Goal: Communication & Community: Answer question/provide support

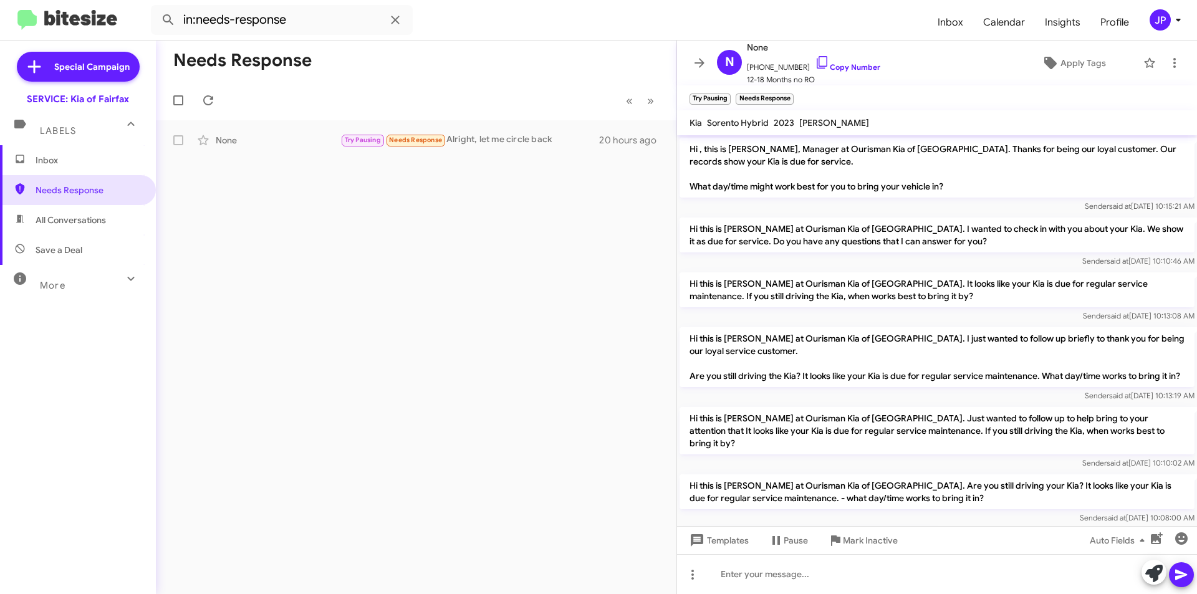
scroll to position [176, 0]
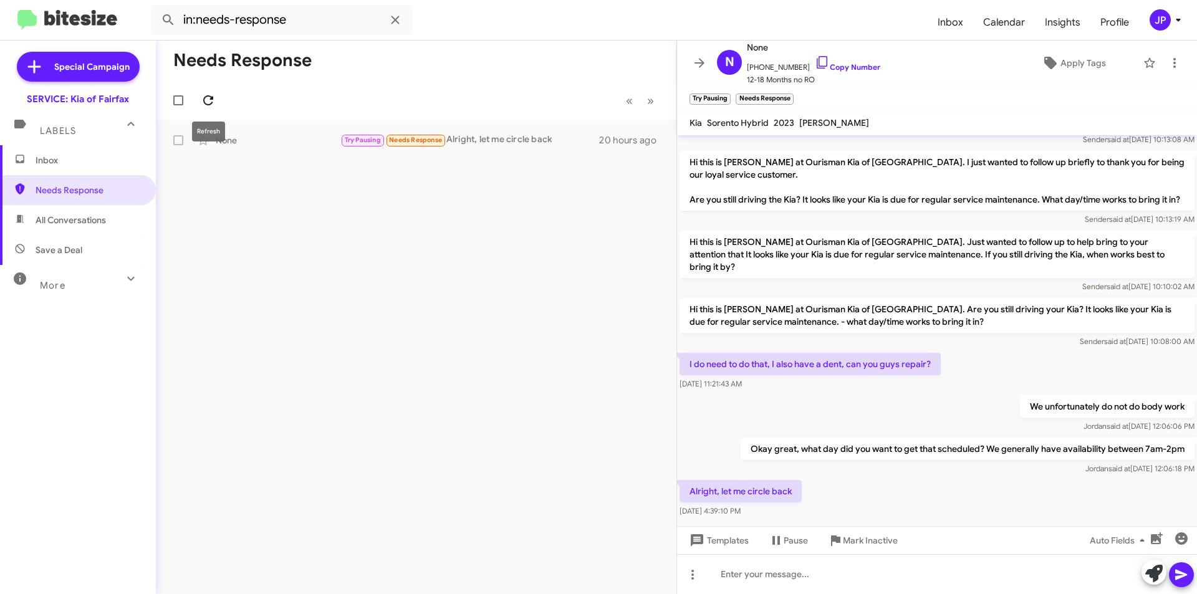
click at [214, 96] on icon at bounding box center [208, 100] width 15 height 15
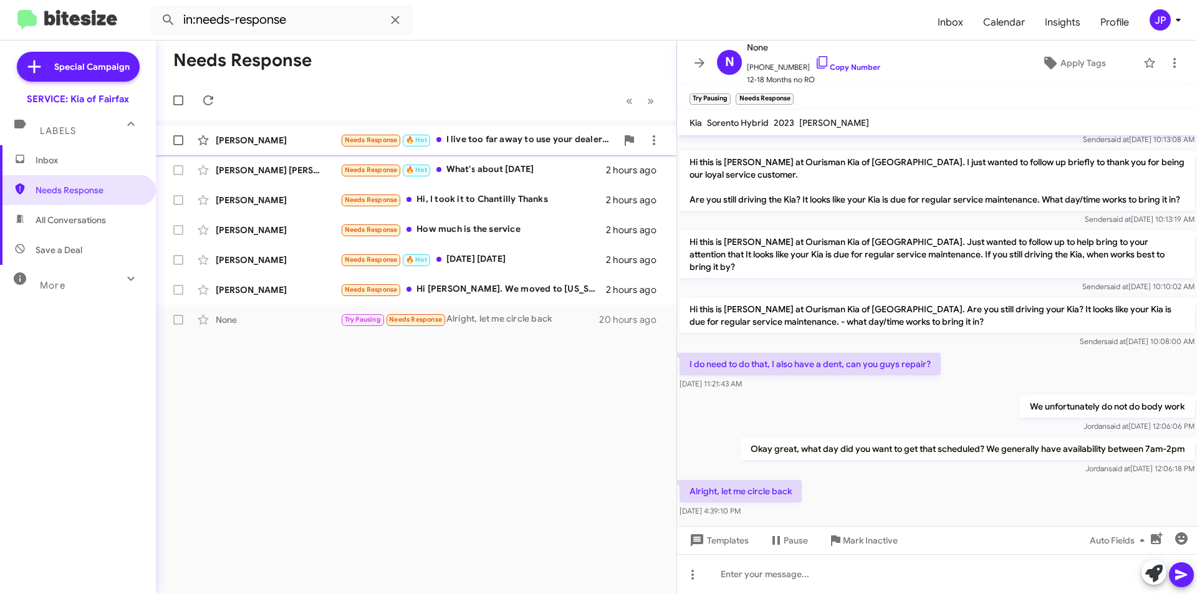
click at [509, 146] on div "Needs Response 🔥 Hot I live too far away to use your dealership for service. I'…" at bounding box center [478, 140] width 276 height 14
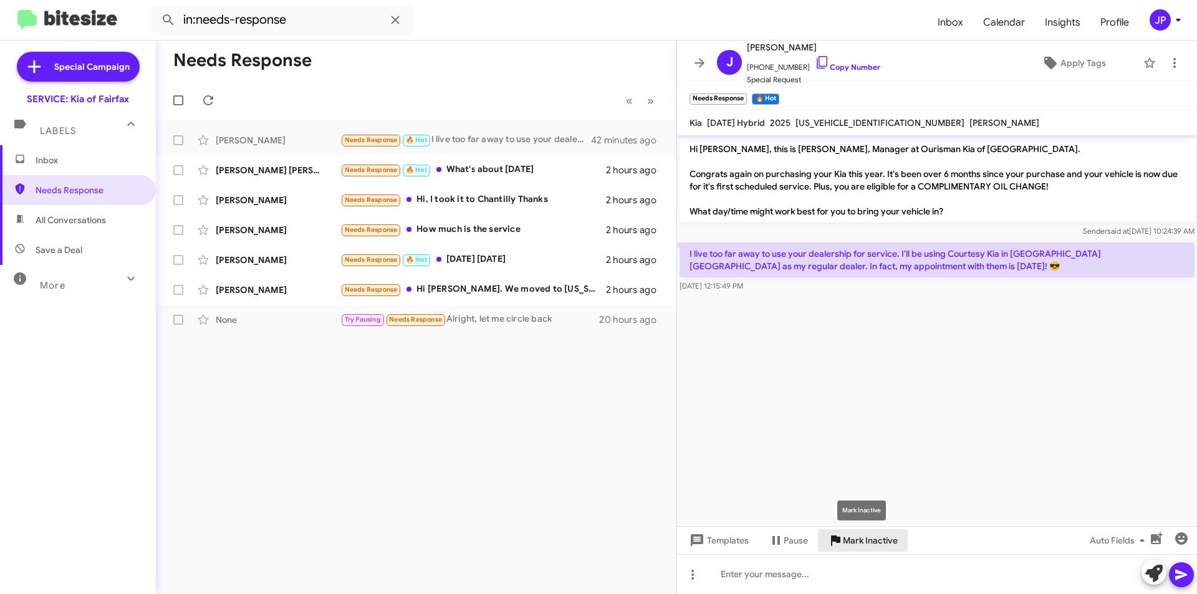
click at [847, 542] on span "Mark Inactive" at bounding box center [870, 540] width 55 height 22
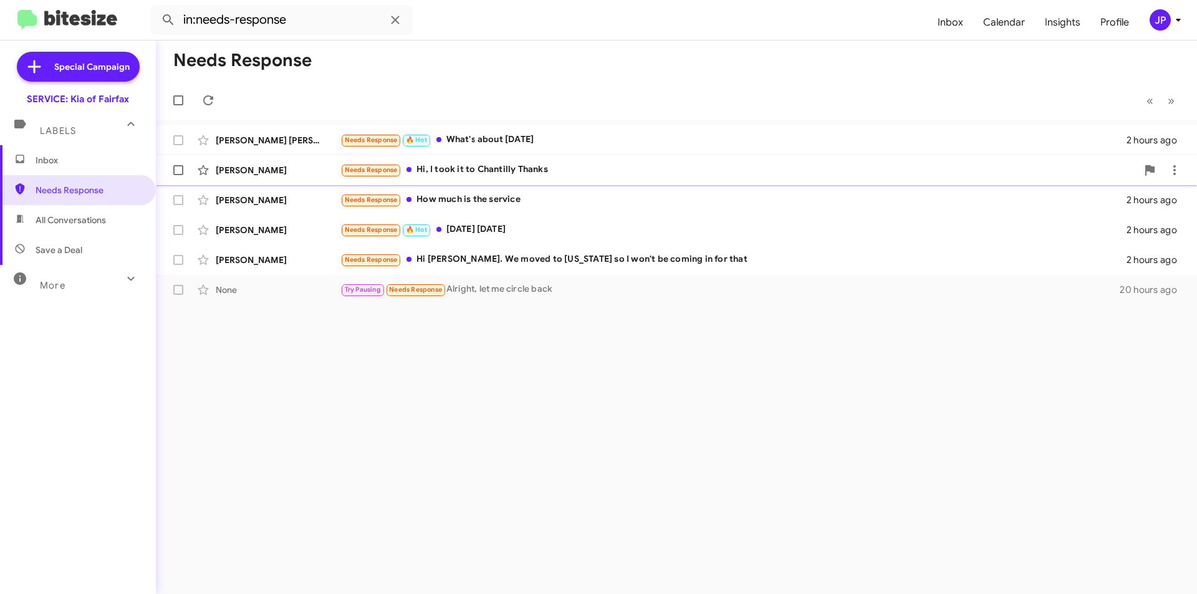
click at [600, 174] on div "Needs Response Hi, I took it to Chantilly Thanks" at bounding box center [738, 170] width 797 height 14
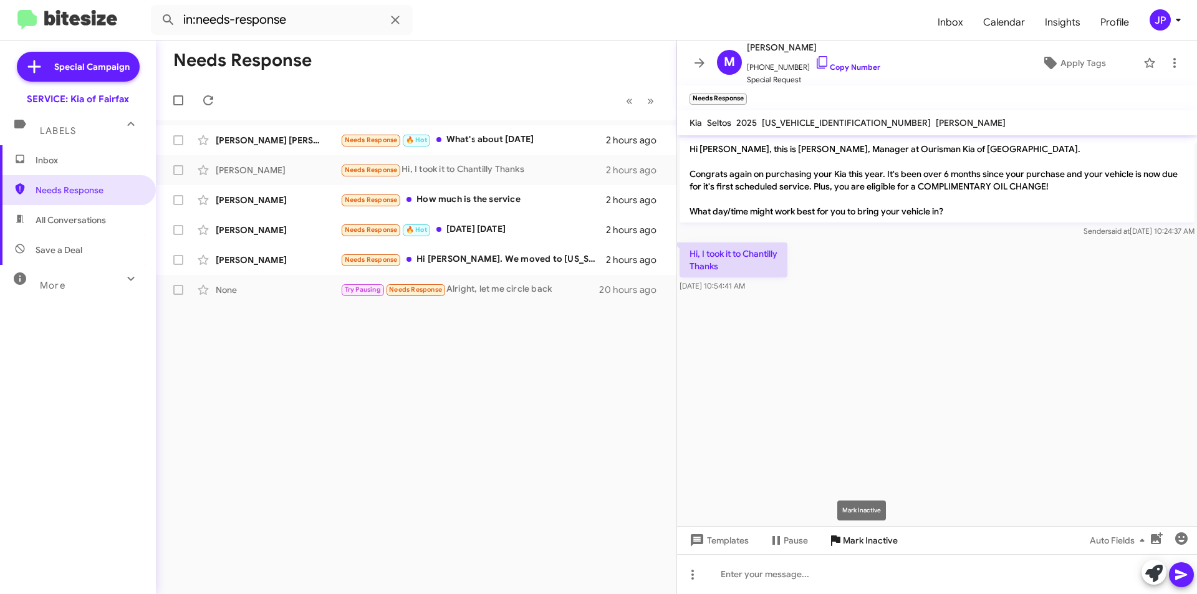
click at [857, 549] on span "Mark Inactive" at bounding box center [870, 540] width 55 height 22
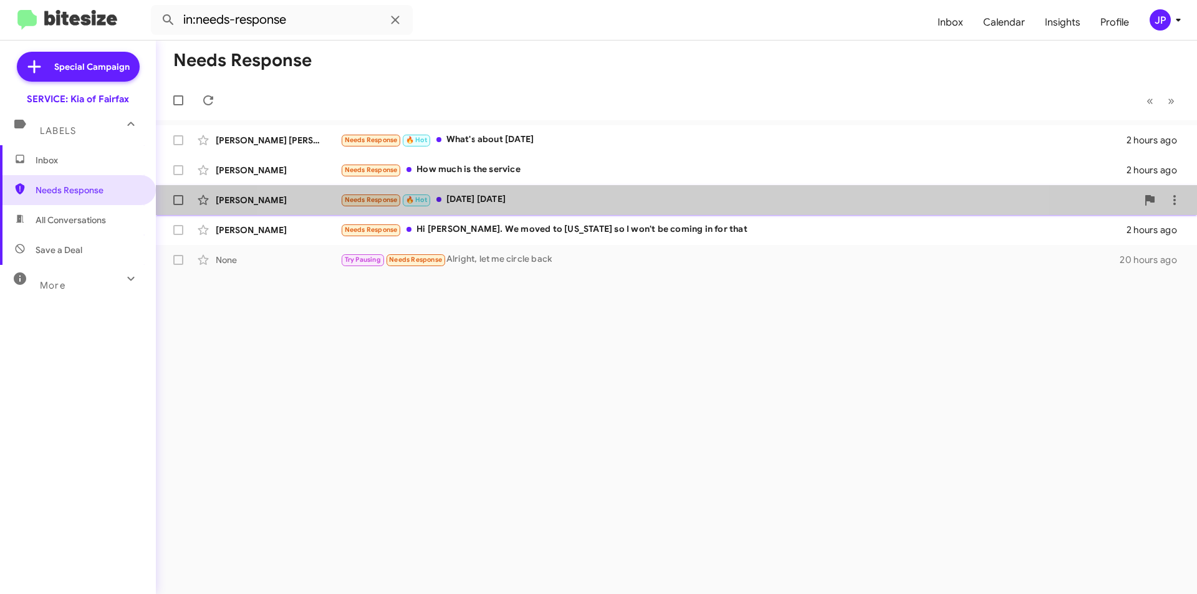
click at [648, 196] on div "Needs Response 🔥 Hot [DATE] [DATE]" at bounding box center [738, 200] width 797 height 14
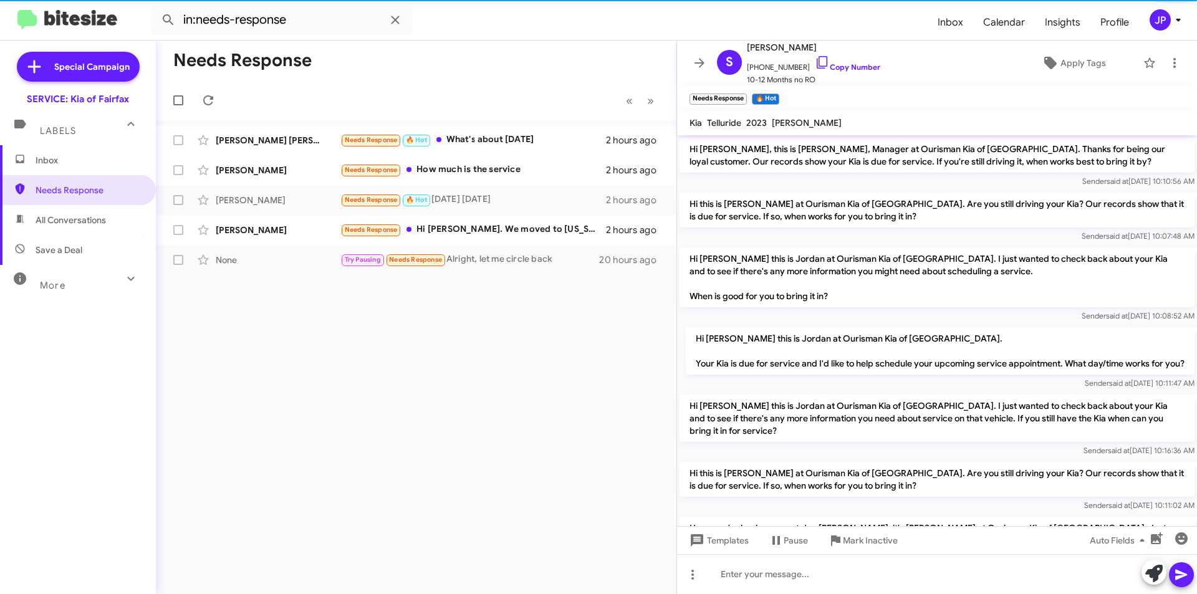
scroll to position [85, 0]
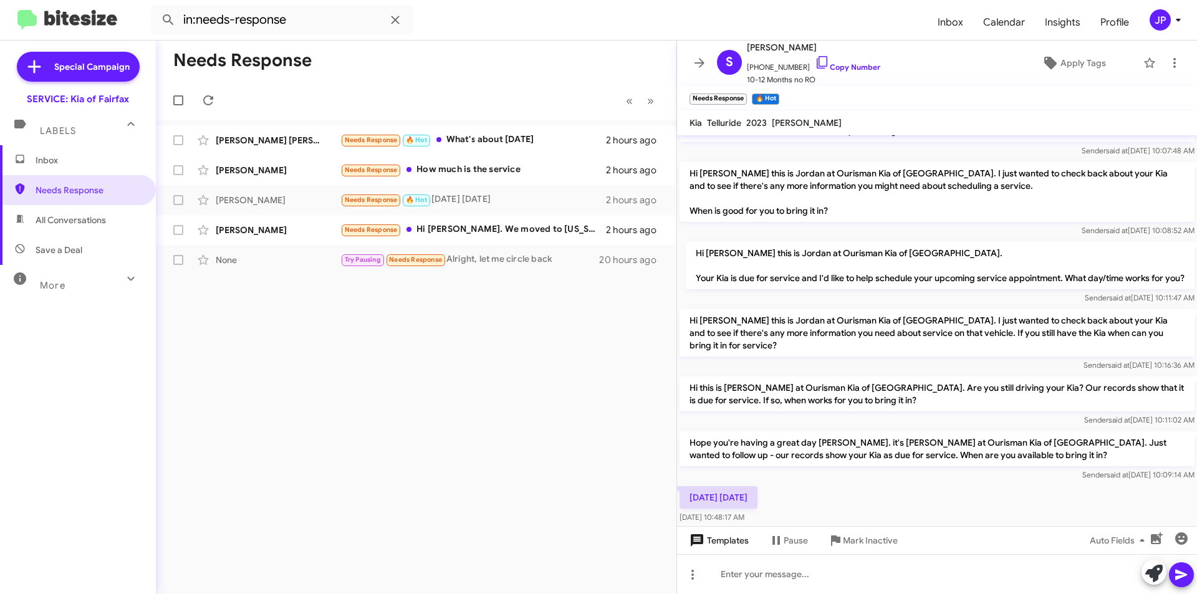
click at [722, 549] on span "Templates" at bounding box center [718, 540] width 62 height 22
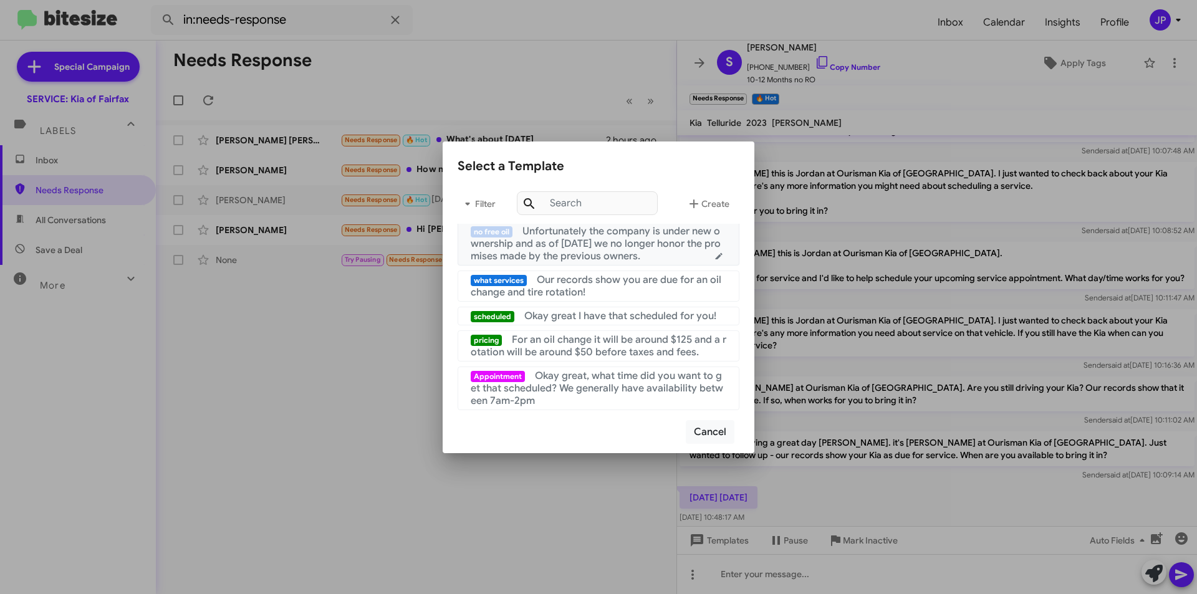
scroll to position [125, 0]
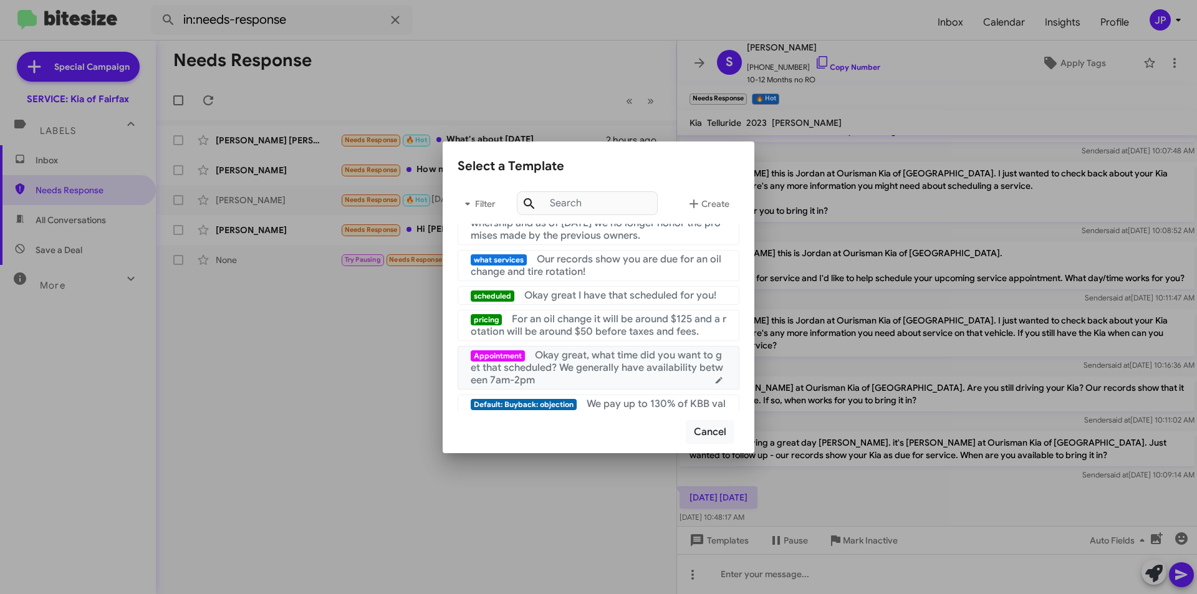
click at [638, 382] on span "Okay great, what time did you want to get that scheduled? We generally have ava…" at bounding box center [597, 367] width 252 height 37
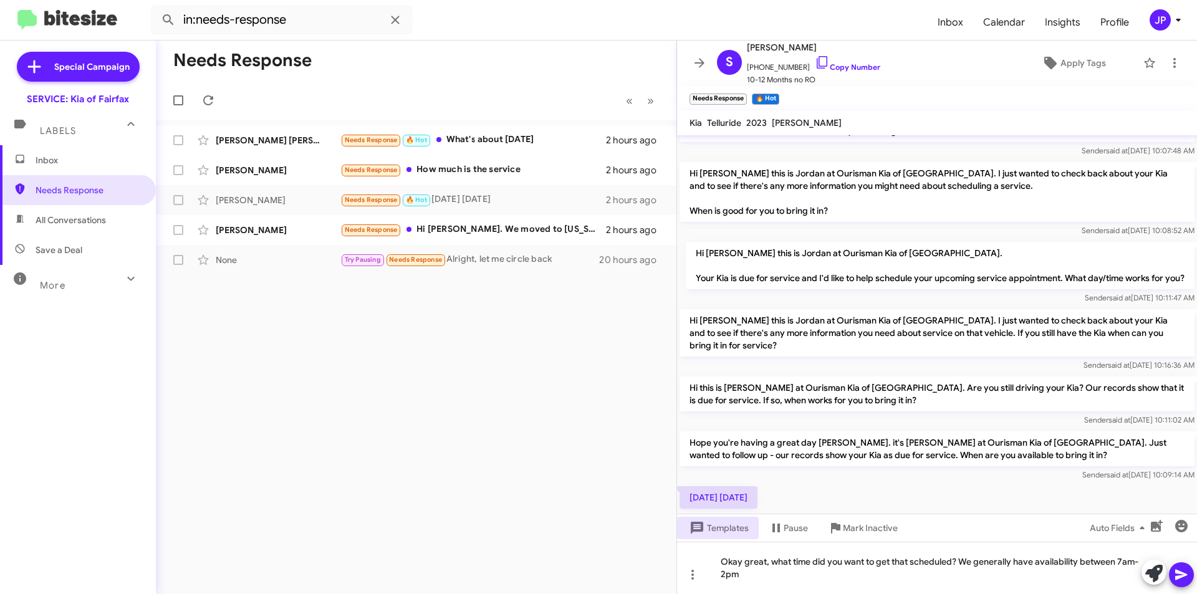
click at [1176, 573] on icon at bounding box center [1181, 575] width 12 height 11
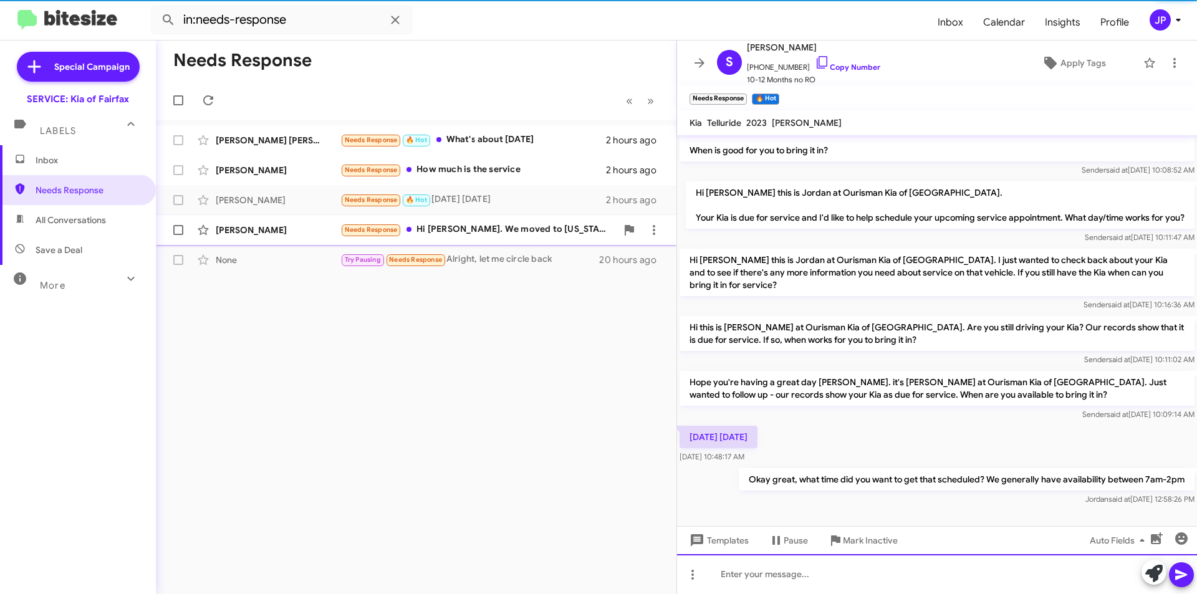
scroll to position [156, 0]
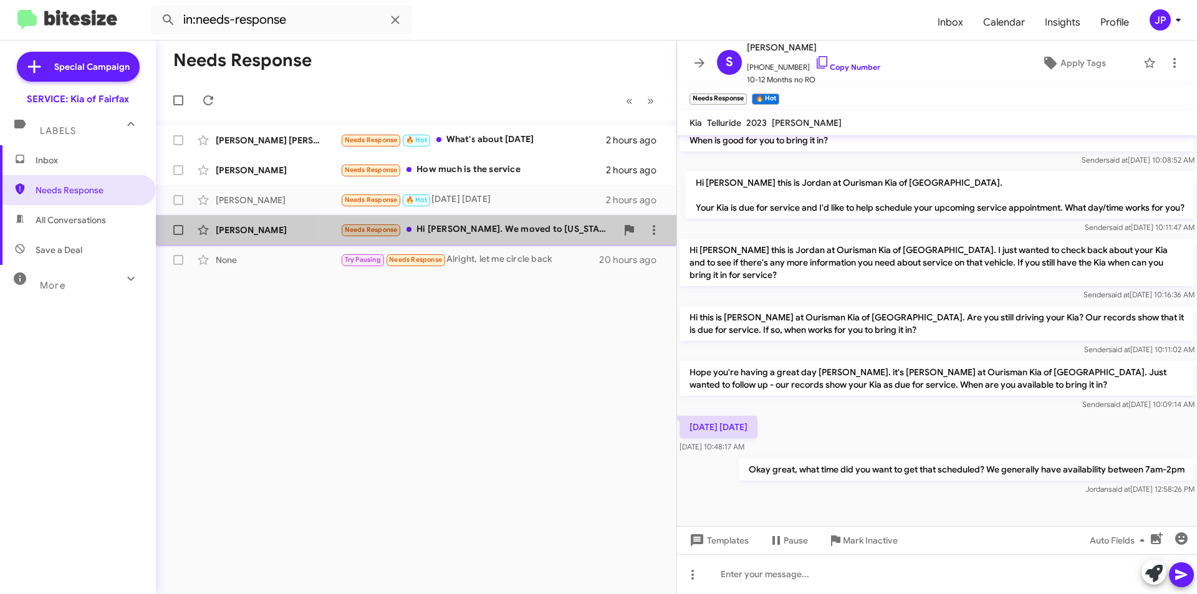
click at [514, 224] on div "Needs Response Hi [PERSON_NAME]. We moved to [US_STATE] so I won't be coming in…" at bounding box center [478, 230] width 276 height 14
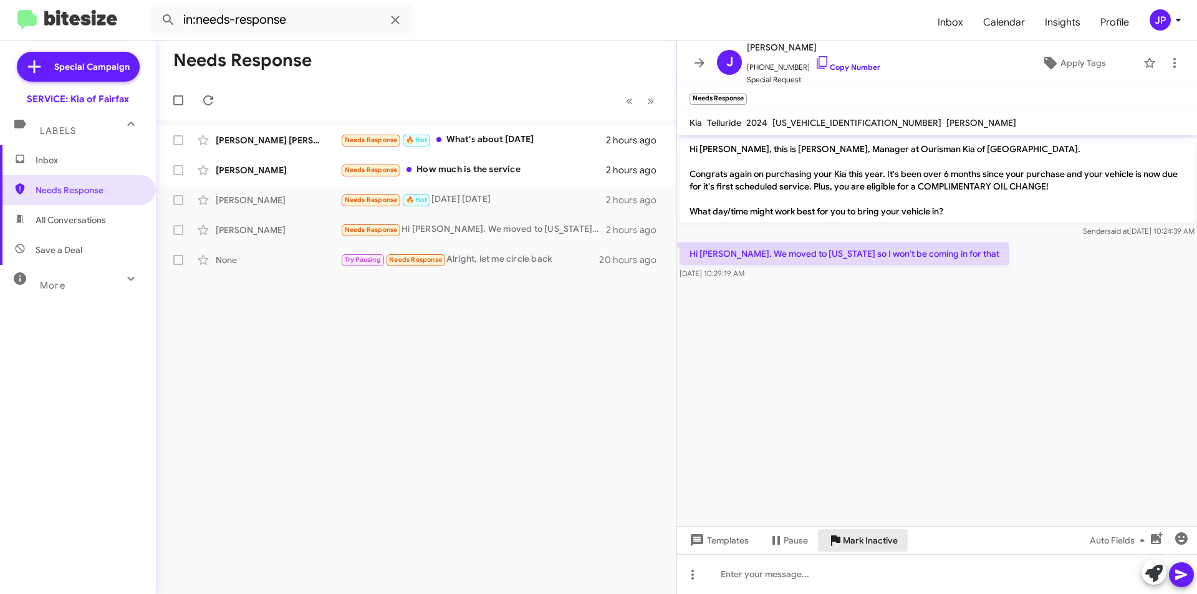
click at [862, 540] on span "Mark Inactive" at bounding box center [870, 540] width 55 height 22
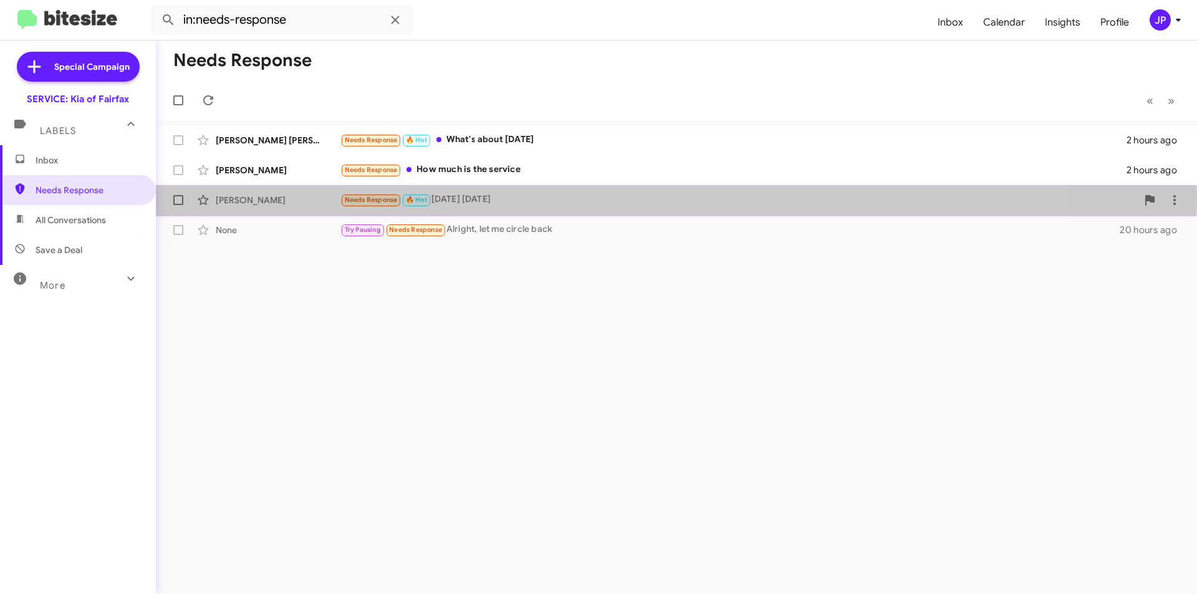
click at [577, 198] on div "Needs Response 🔥 Hot [DATE] [DATE]" at bounding box center [738, 200] width 797 height 14
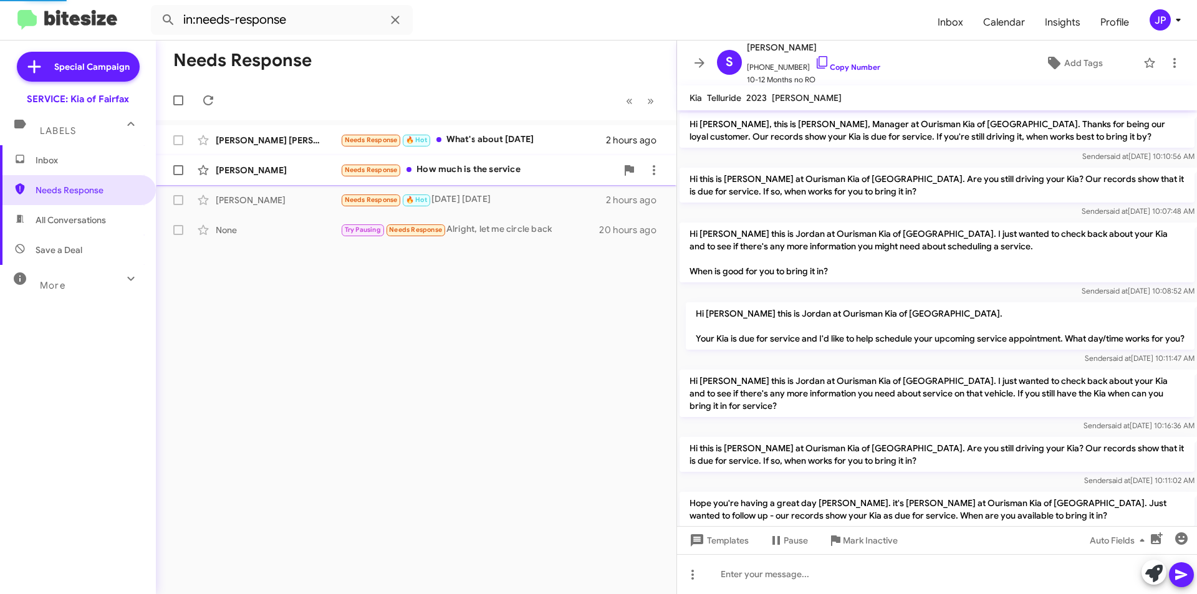
scroll to position [131, 0]
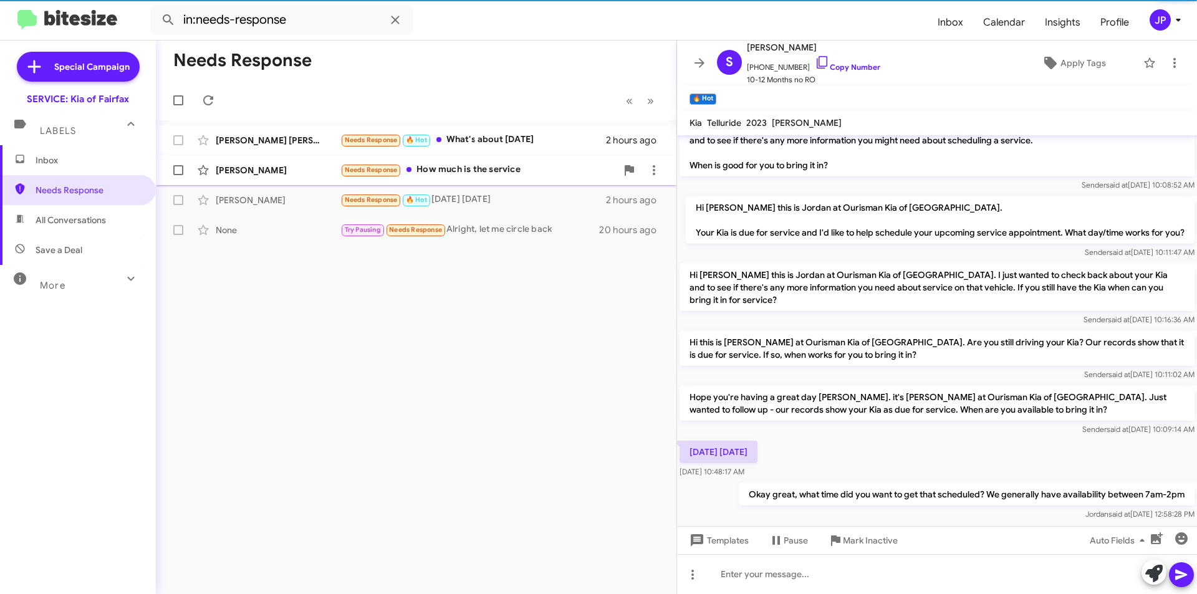
click at [548, 163] on div "Needs Response How much is the service" at bounding box center [478, 170] width 276 height 14
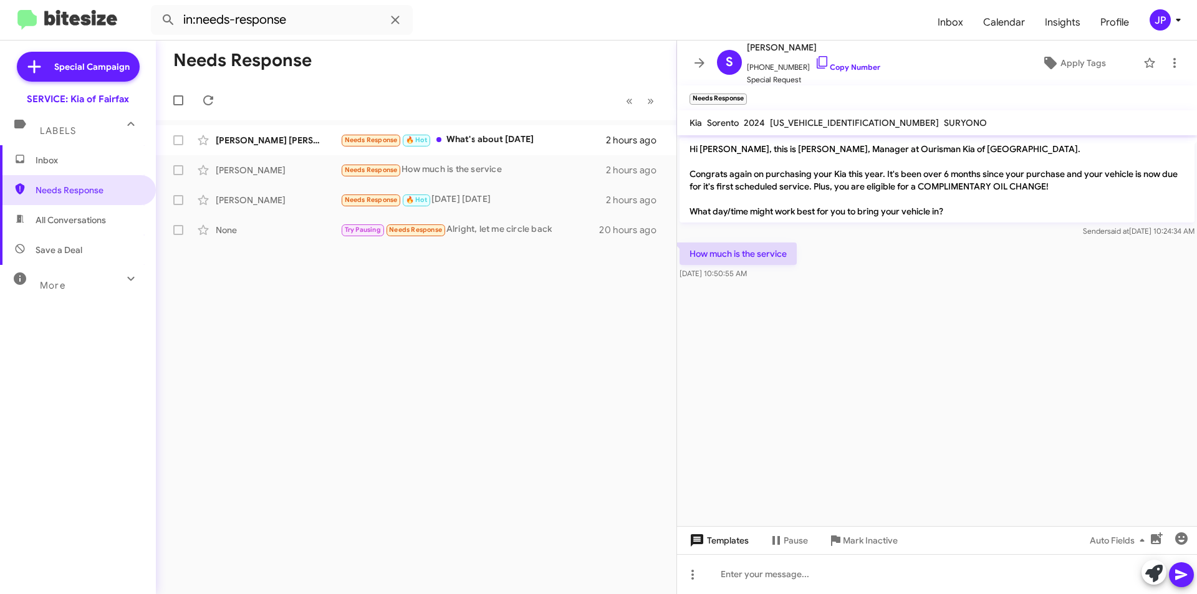
click at [737, 547] on span "Templates" at bounding box center [718, 540] width 62 height 22
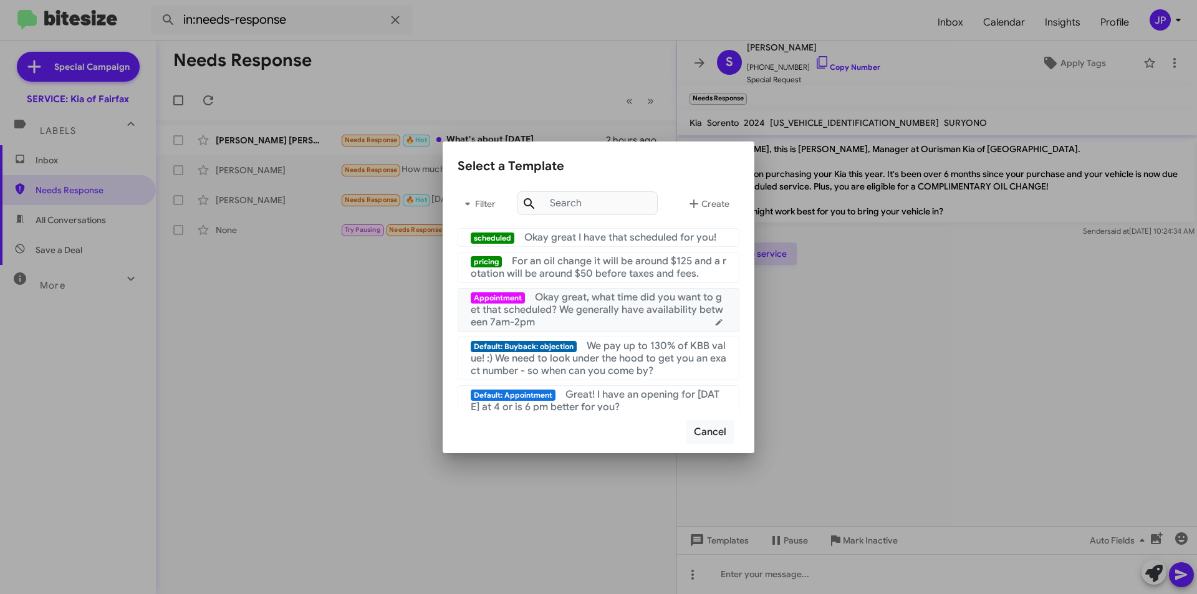
scroll to position [187, 0]
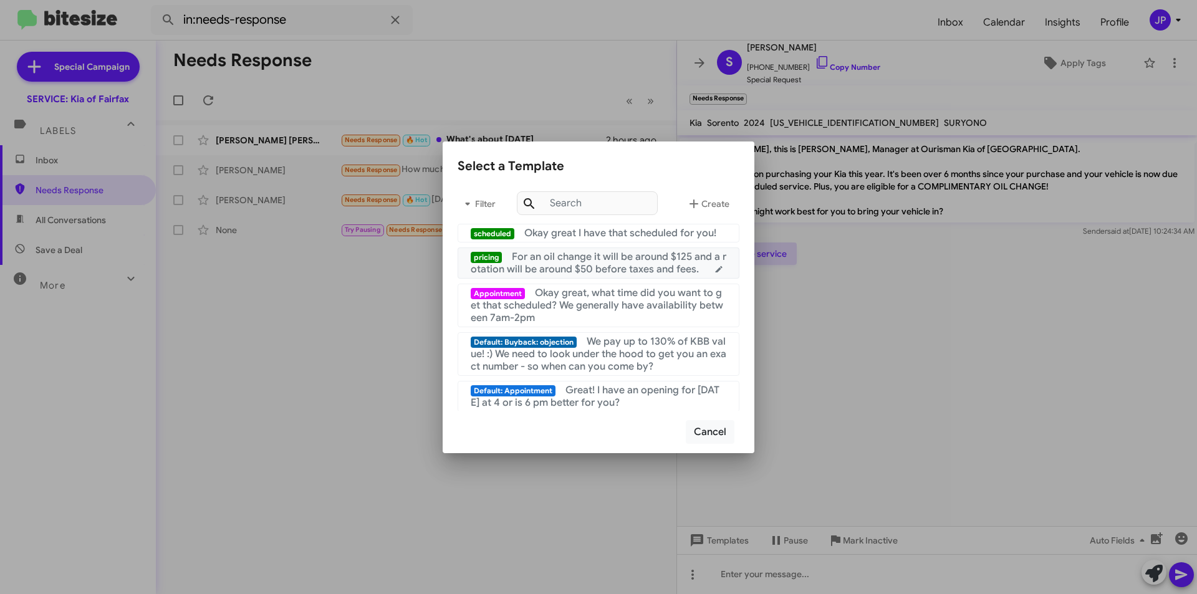
click at [630, 273] on span "For an oil change it will be around $125 and a rotation will be around $50 befo…" at bounding box center [599, 263] width 256 height 25
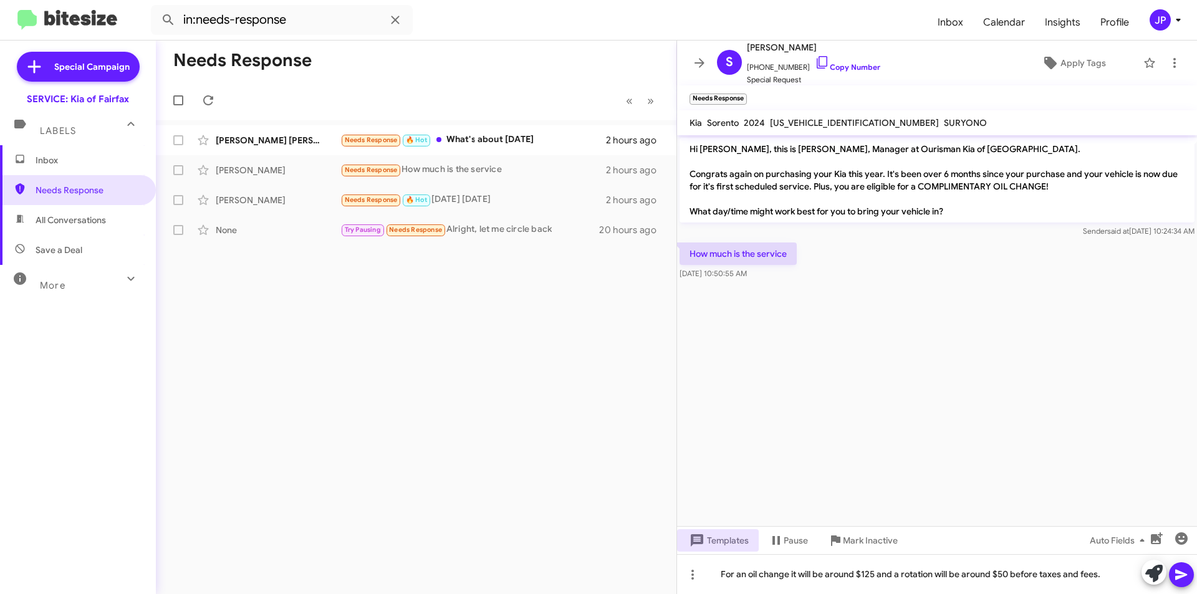
click at [1186, 575] on icon at bounding box center [1181, 575] width 12 height 11
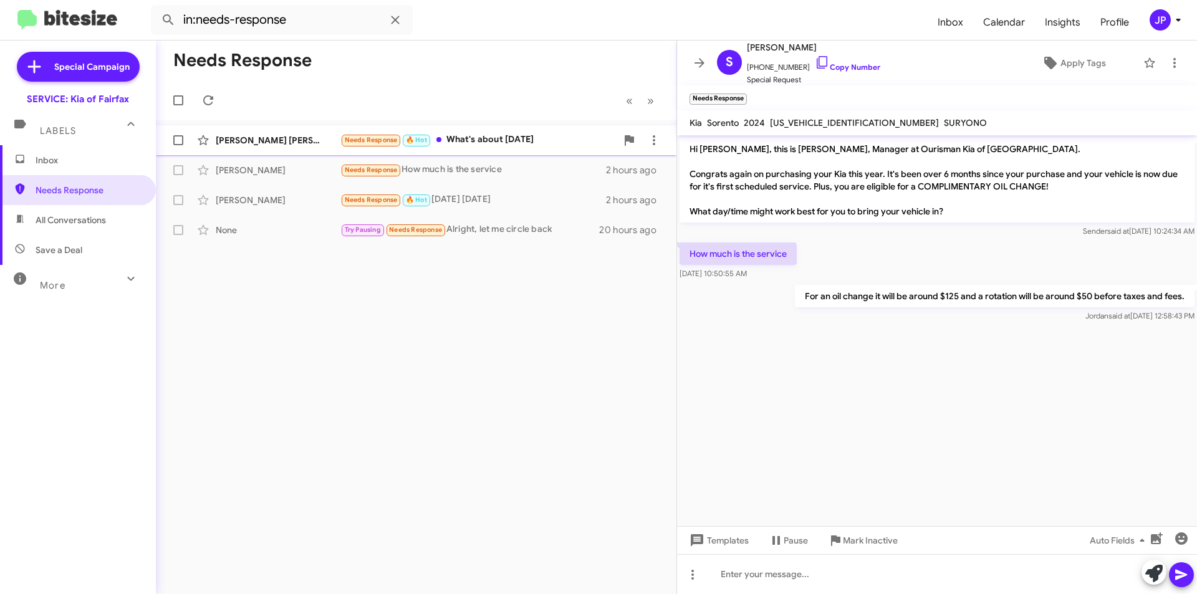
click at [545, 130] on div "[PERSON_NAME] [PERSON_NAME] Needs Response 🔥 Hot What's about [DATE]" at bounding box center [416, 140] width 501 height 25
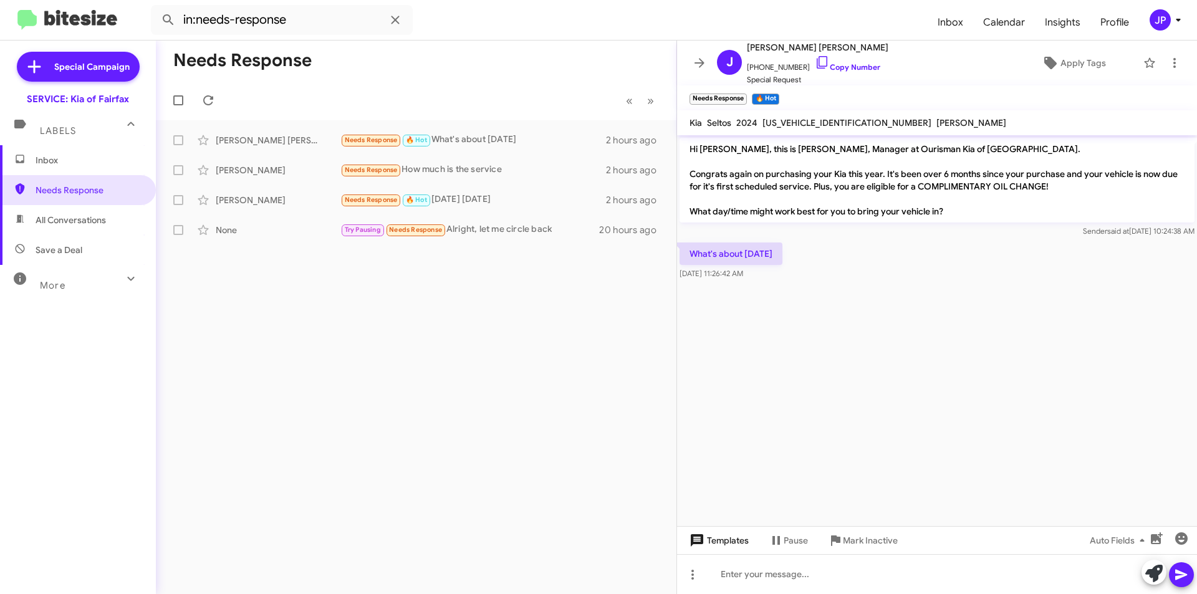
click at [726, 533] on span "Templates" at bounding box center [718, 540] width 62 height 22
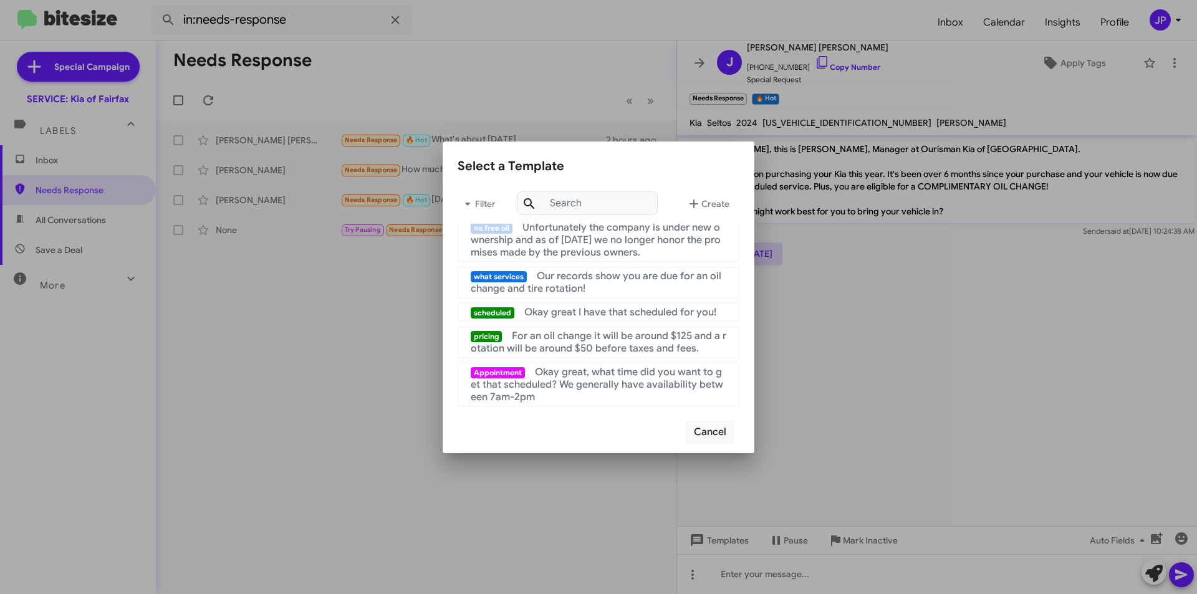
scroll to position [125, 0]
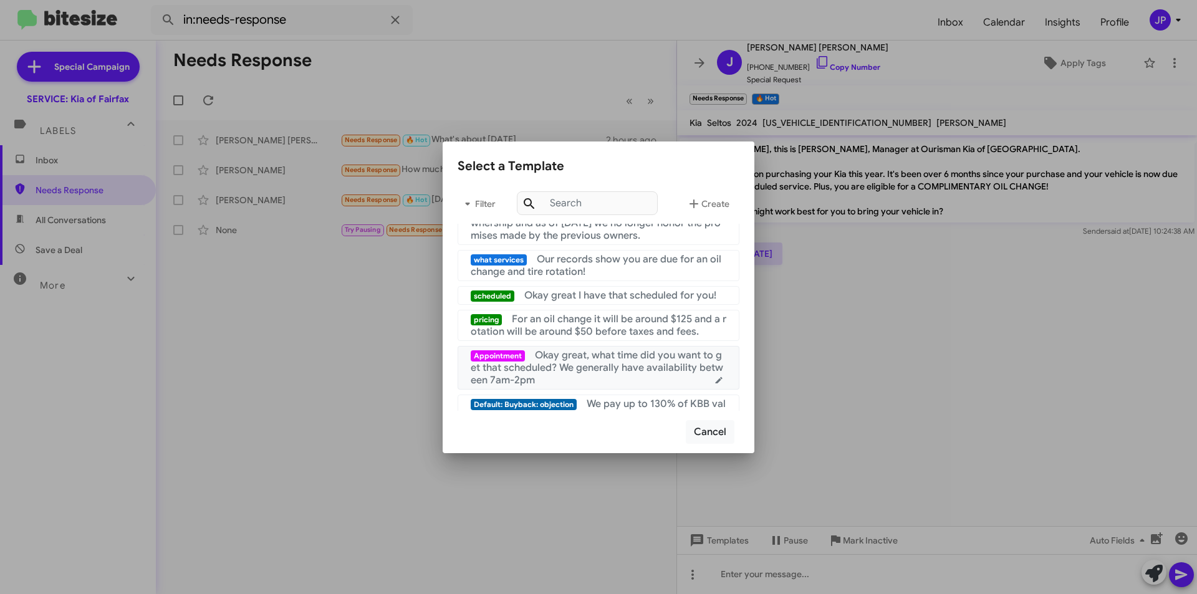
click at [607, 375] on span "Okay great, what time did you want to get that scheduled? We generally have ava…" at bounding box center [597, 367] width 252 height 37
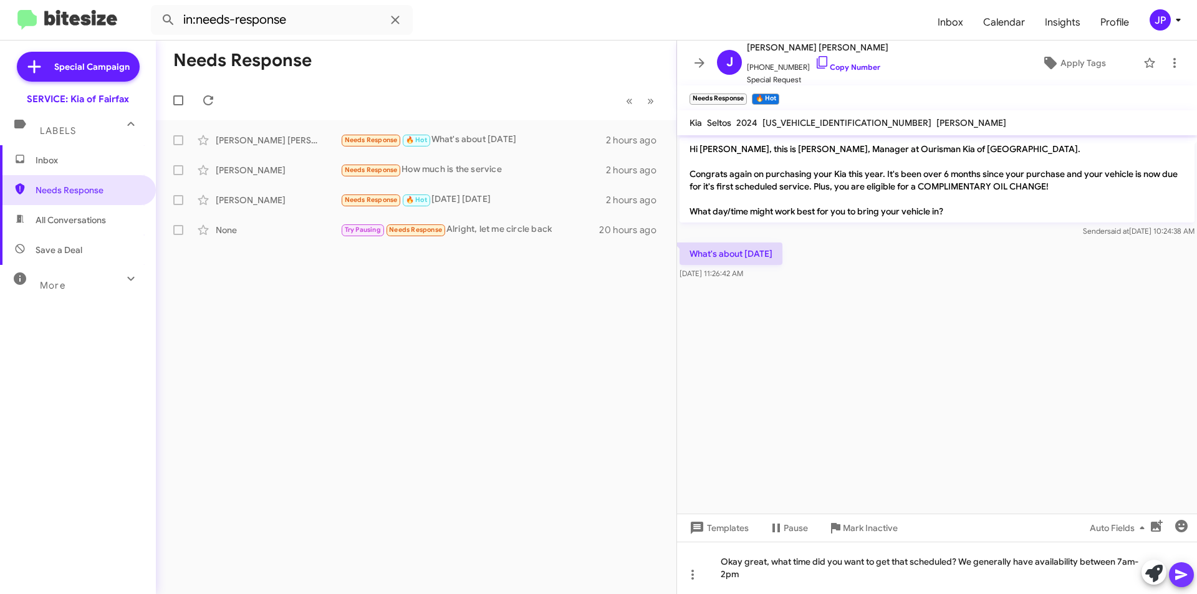
click at [1176, 580] on icon at bounding box center [1181, 575] width 12 height 11
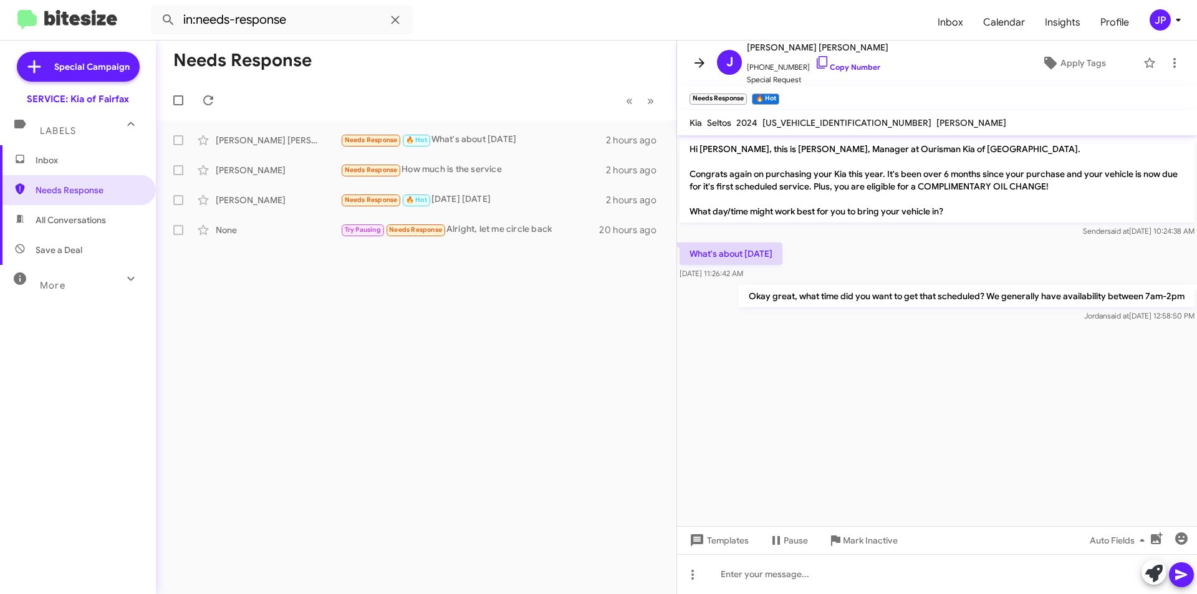
click at [696, 59] on icon at bounding box center [699, 62] width 15 height 15
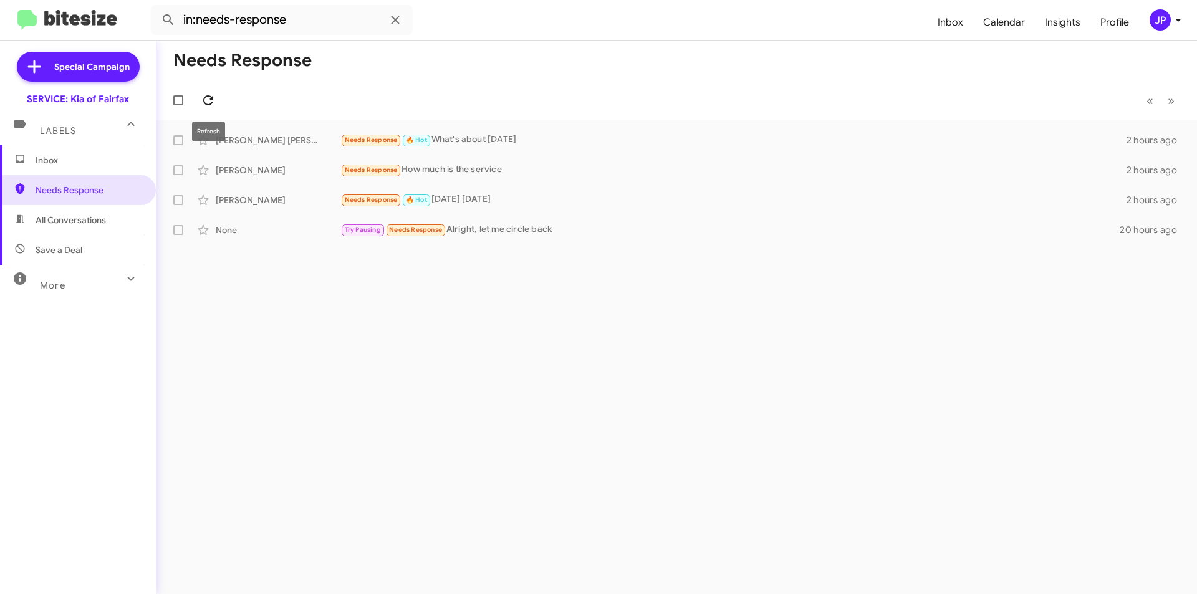
click at [211, 105] on icon at bounding box center [208, 100] width 15 height 15
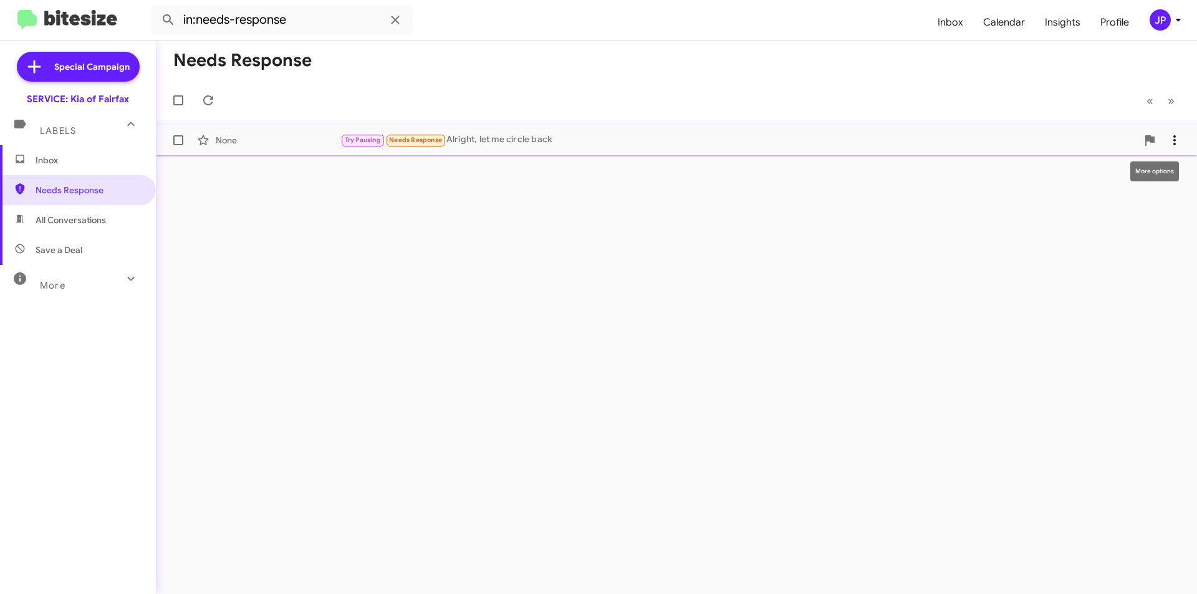
click at [1167, 135] on icon at bounding box center [1174, 140] width 15 height 15
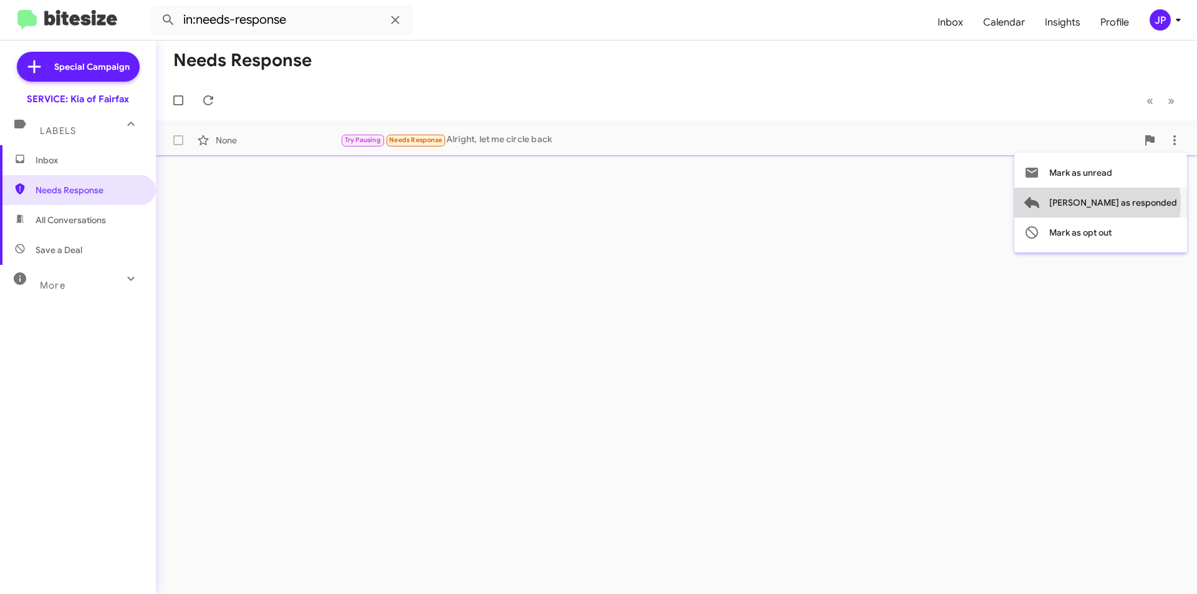
click at [1147, 203] on span "[PERSON_NAME] as responded" at bounding box center [1113, 203] width 128 height 30
